Goal: Information Seeking & Learning: Learn about a topic

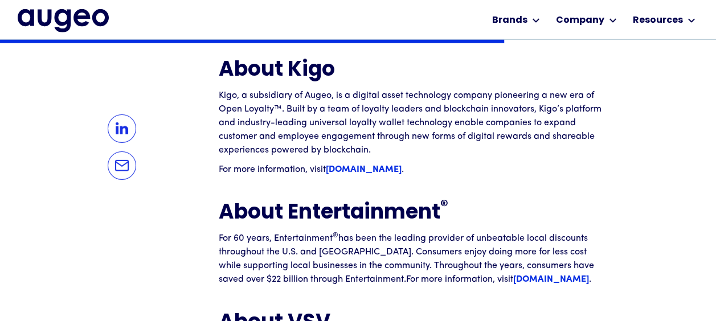
scroll to position [1635, 0]
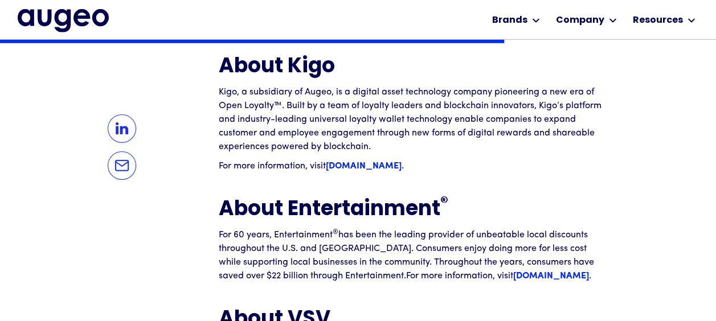
click at [513, 272] on strong "[DOMAIN_NAME]" at bounding box center [551, 276] width 76 height 9
